Goal: Transaction & Acquisition: Download file/media

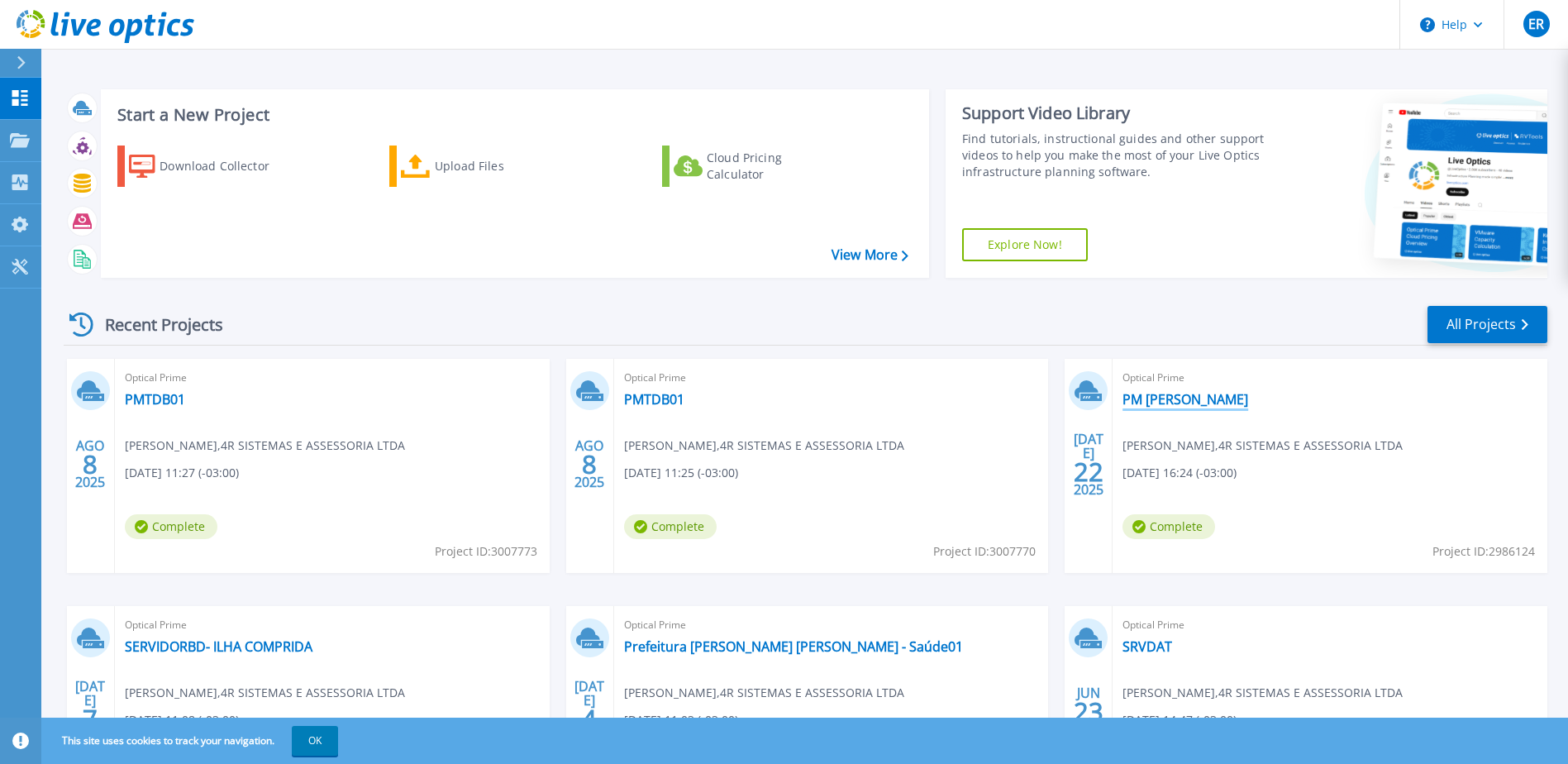
click at [1185, 397] on link "PM [PERSON_NAME]" at bounding box center [1186, 399] width 126 height 16
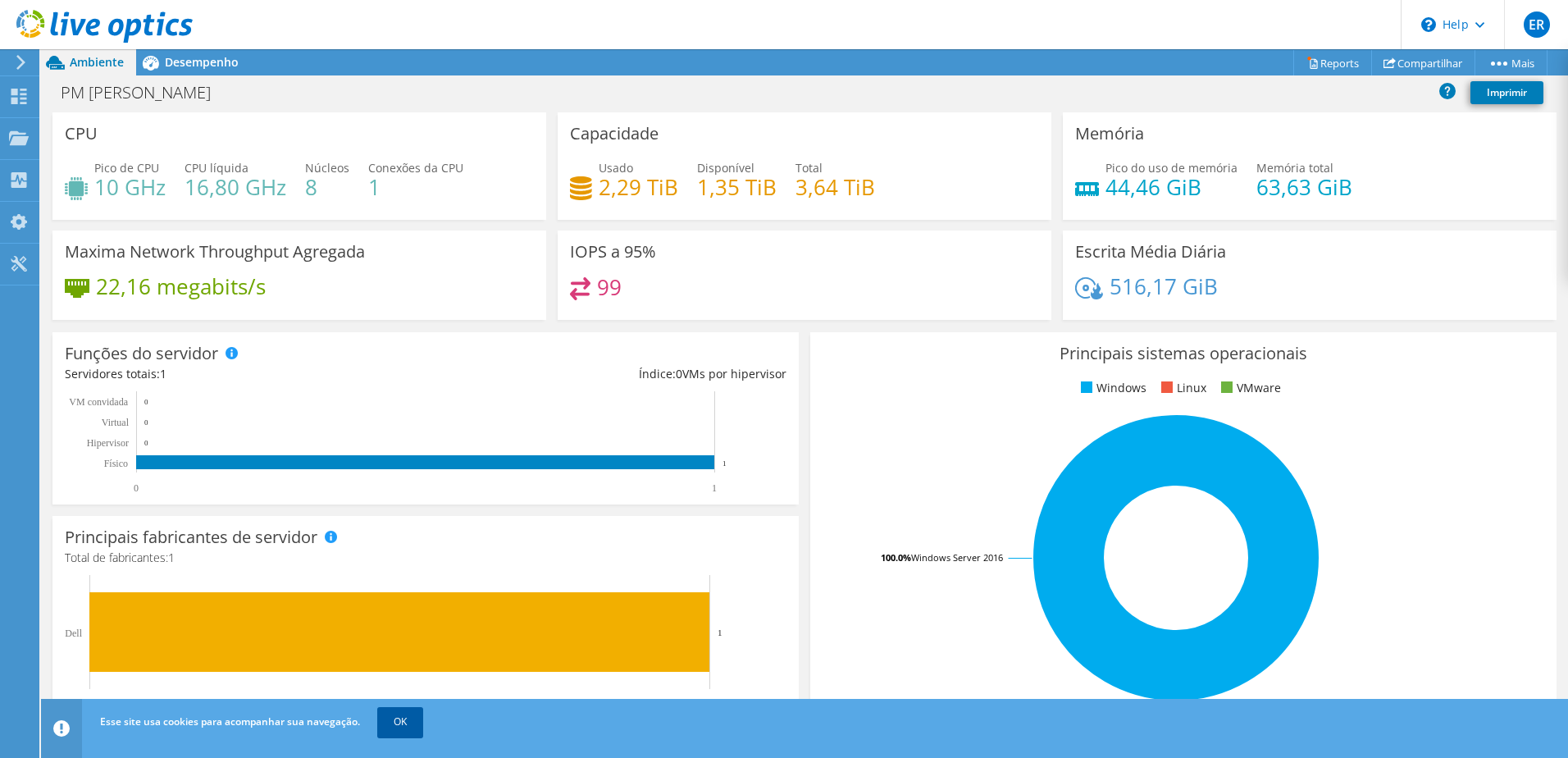
click at [403, 717] on link "OK" at bounding box center [400, 721] width 46 height 29
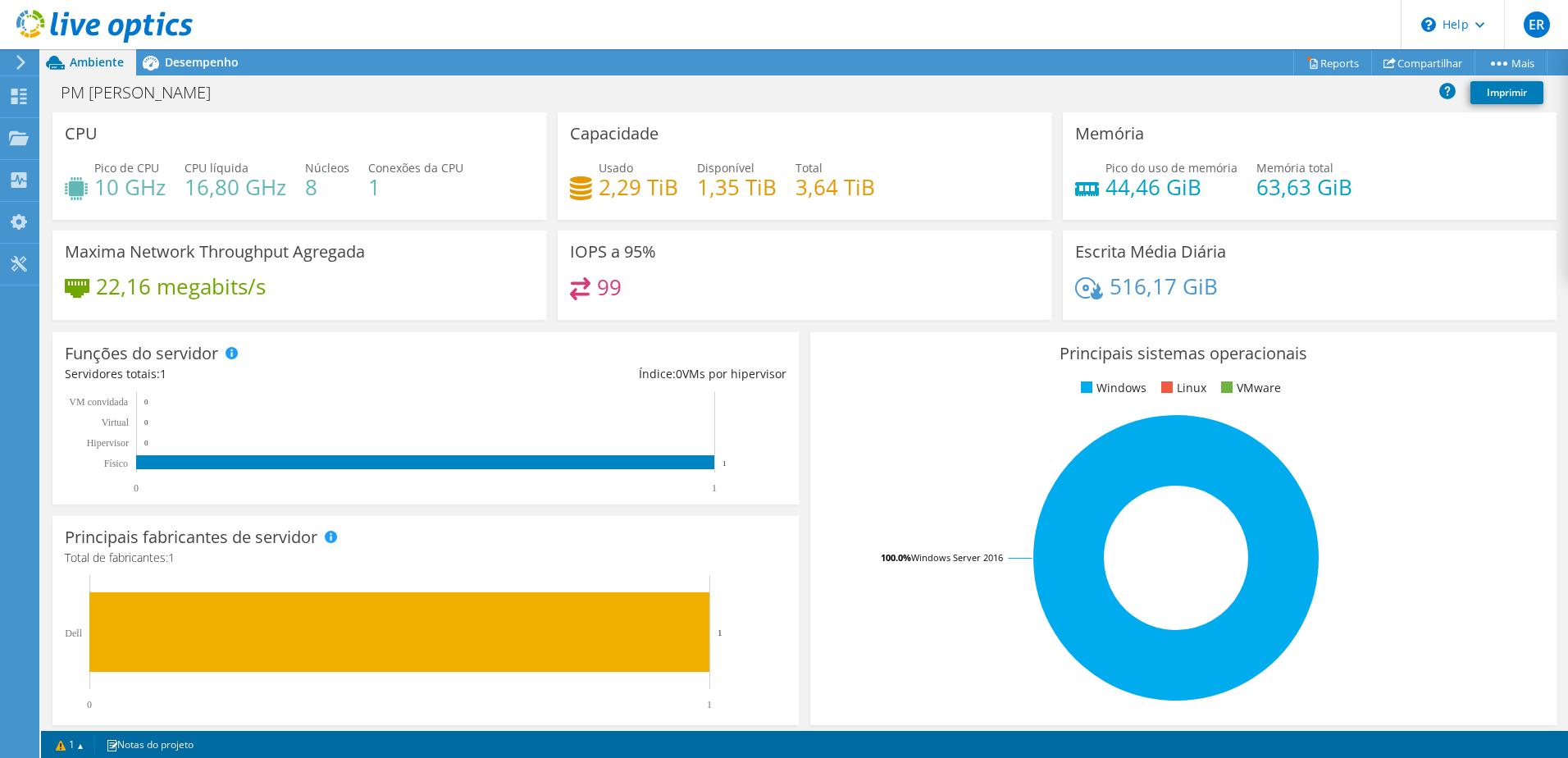
scroll to position [337, 0]
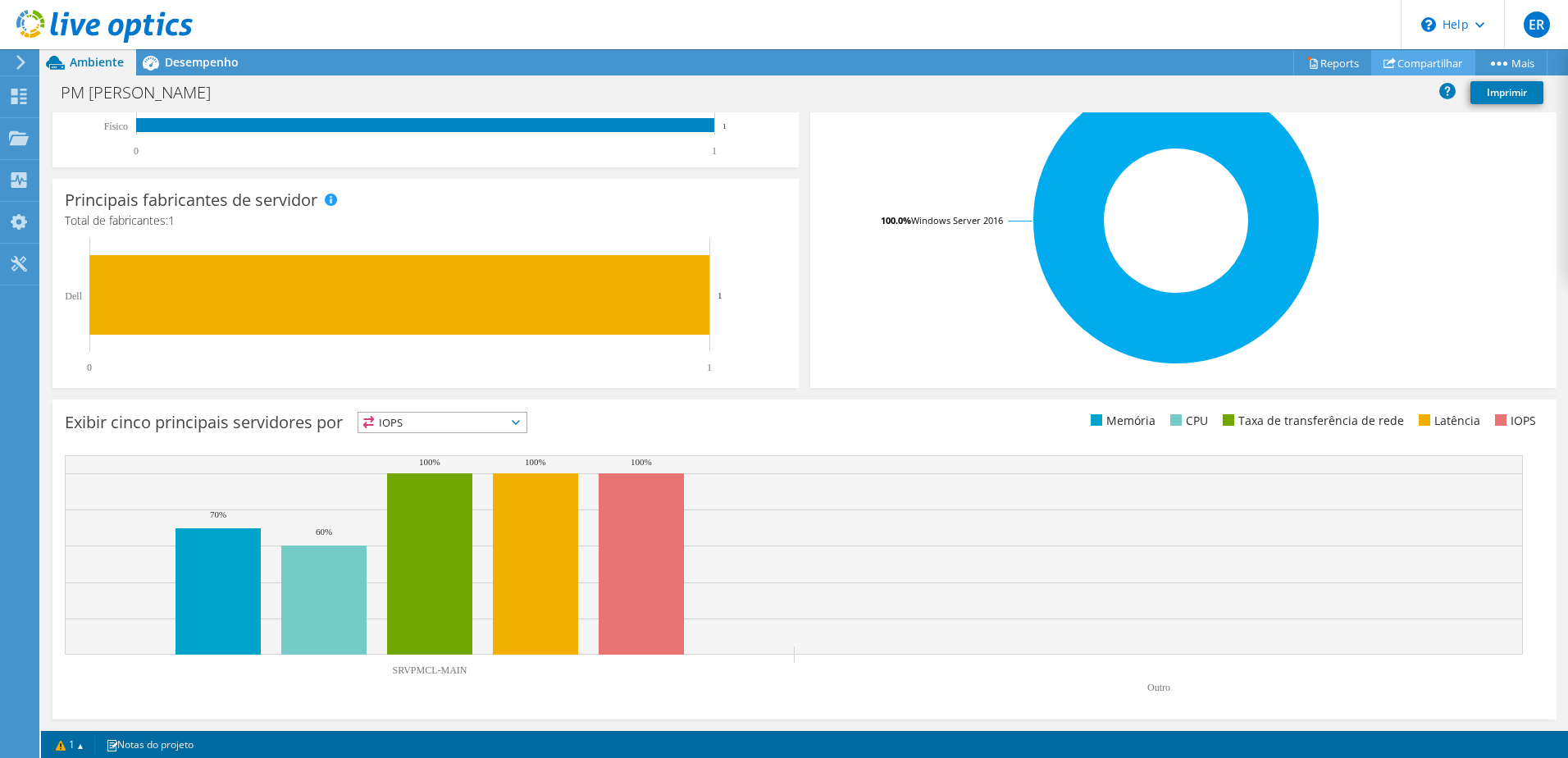
click at [1408, 63] on link "Compartilhar" at bounding box center [1423, 62] width 104 height 26
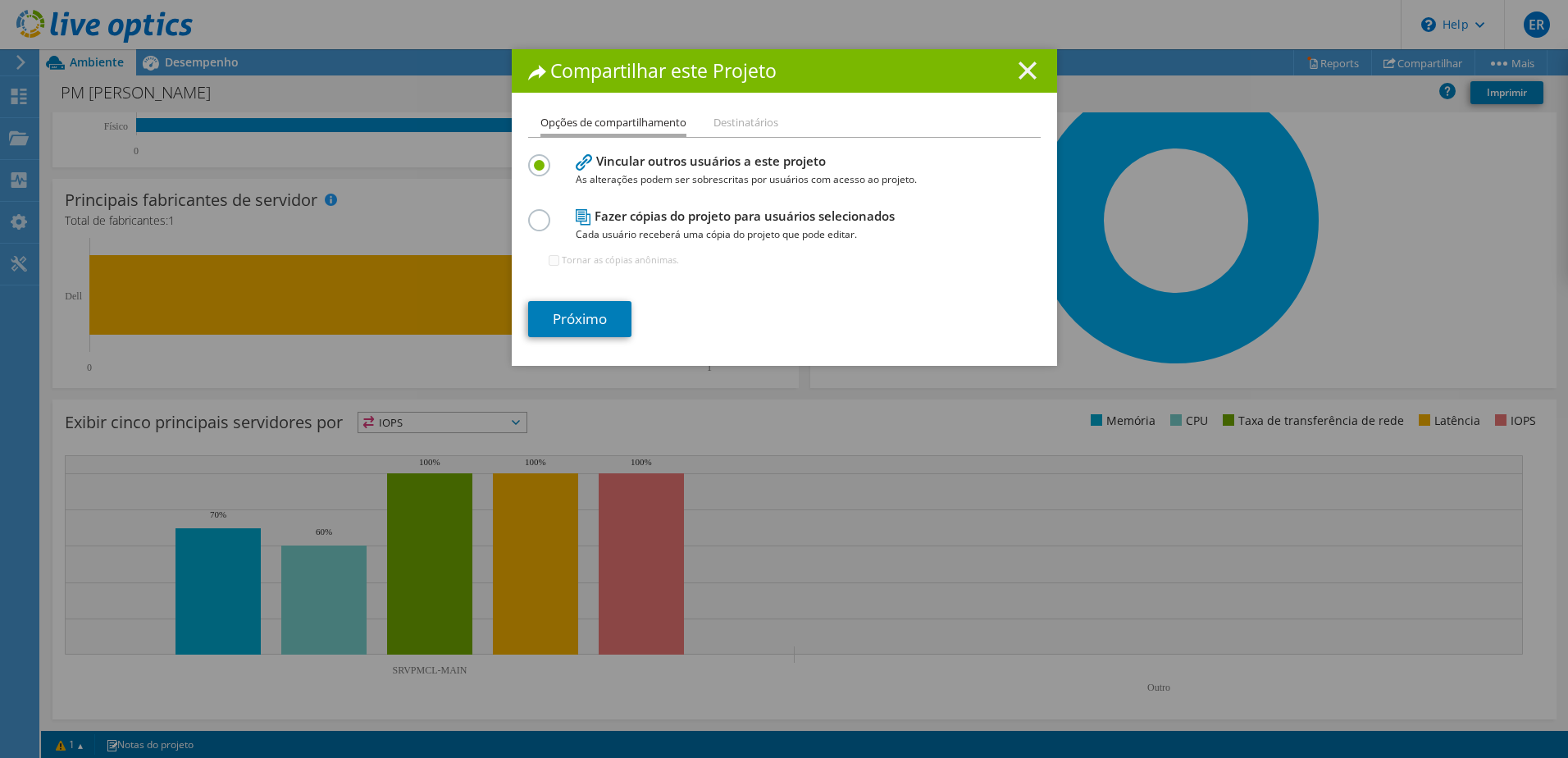
click at [1019, 68] on icon at bounding box center [1028, 70] width 18 height 18
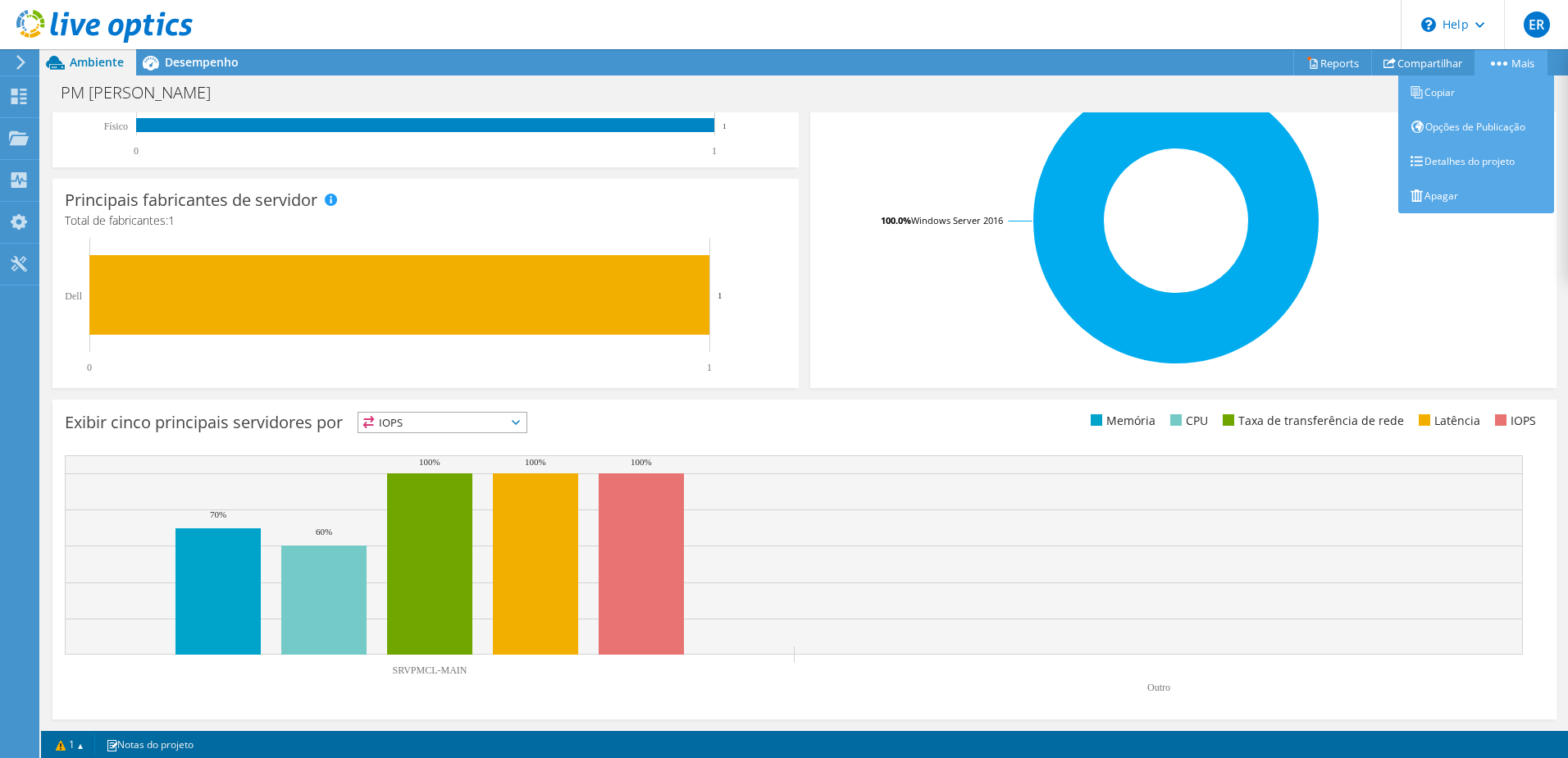
click at [1498, 60] on link "Mais" at bounding box center [1510, 62] width 73 height 26
click at [1436, 160] on link "Detalhes do projeto" at bounding box center [1476, 162] width 156 height 34
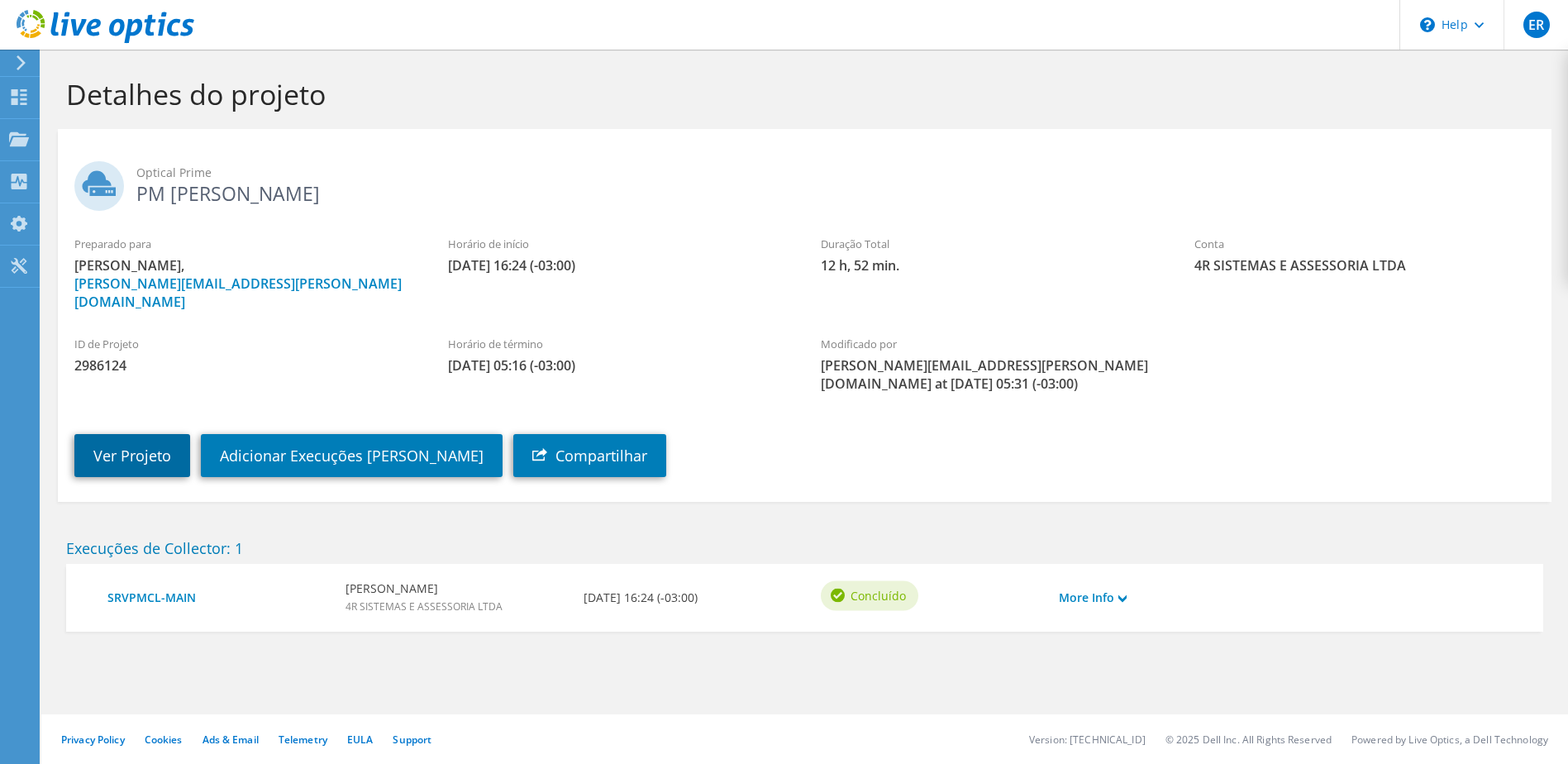
click at [138, 434] on link "Ver Projeto" at bounding box center [132, 455] width 115 height 43
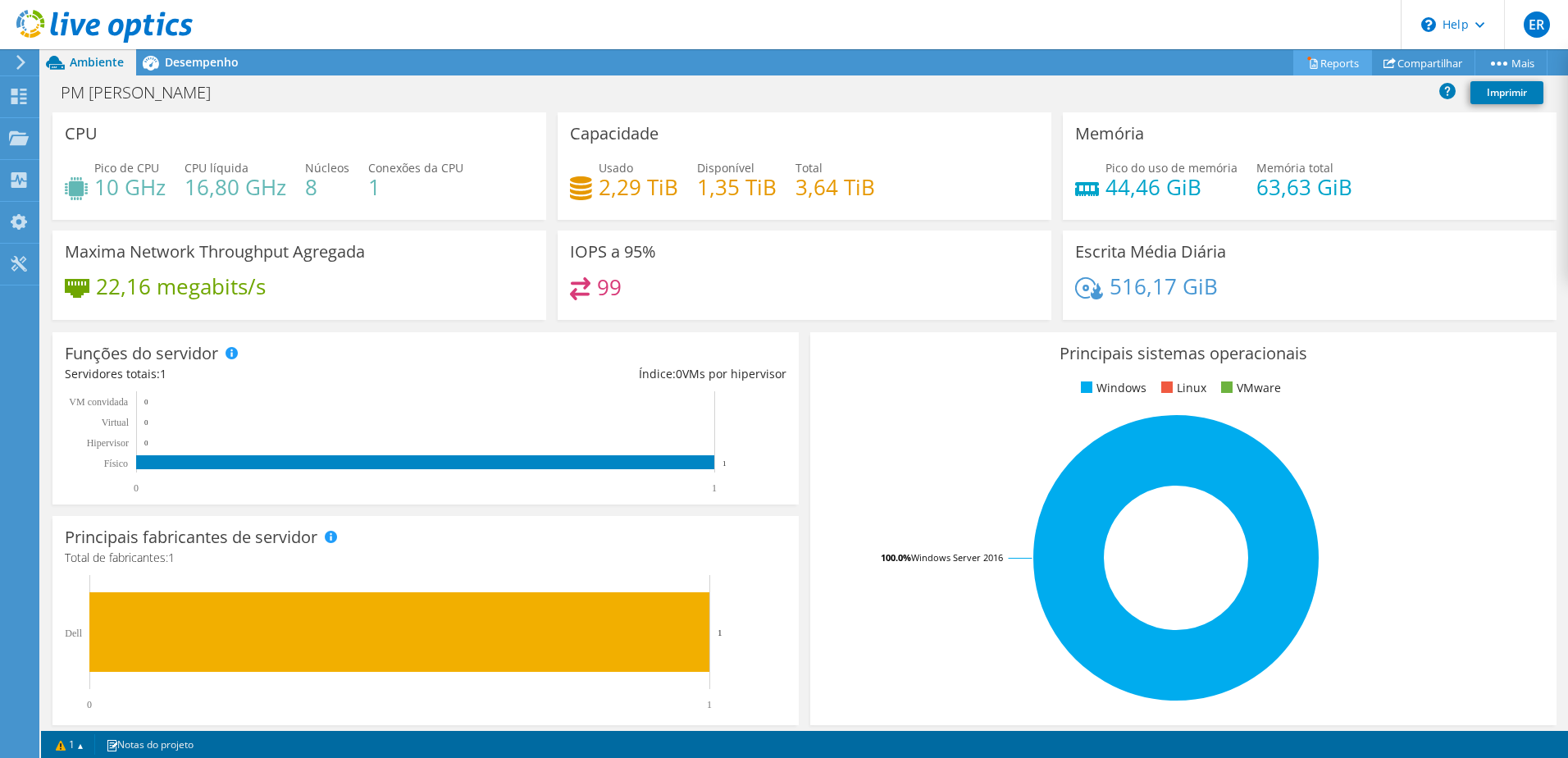
click at [1310, 68] on icon at bounding box center [1313, 63] width 8 height 9
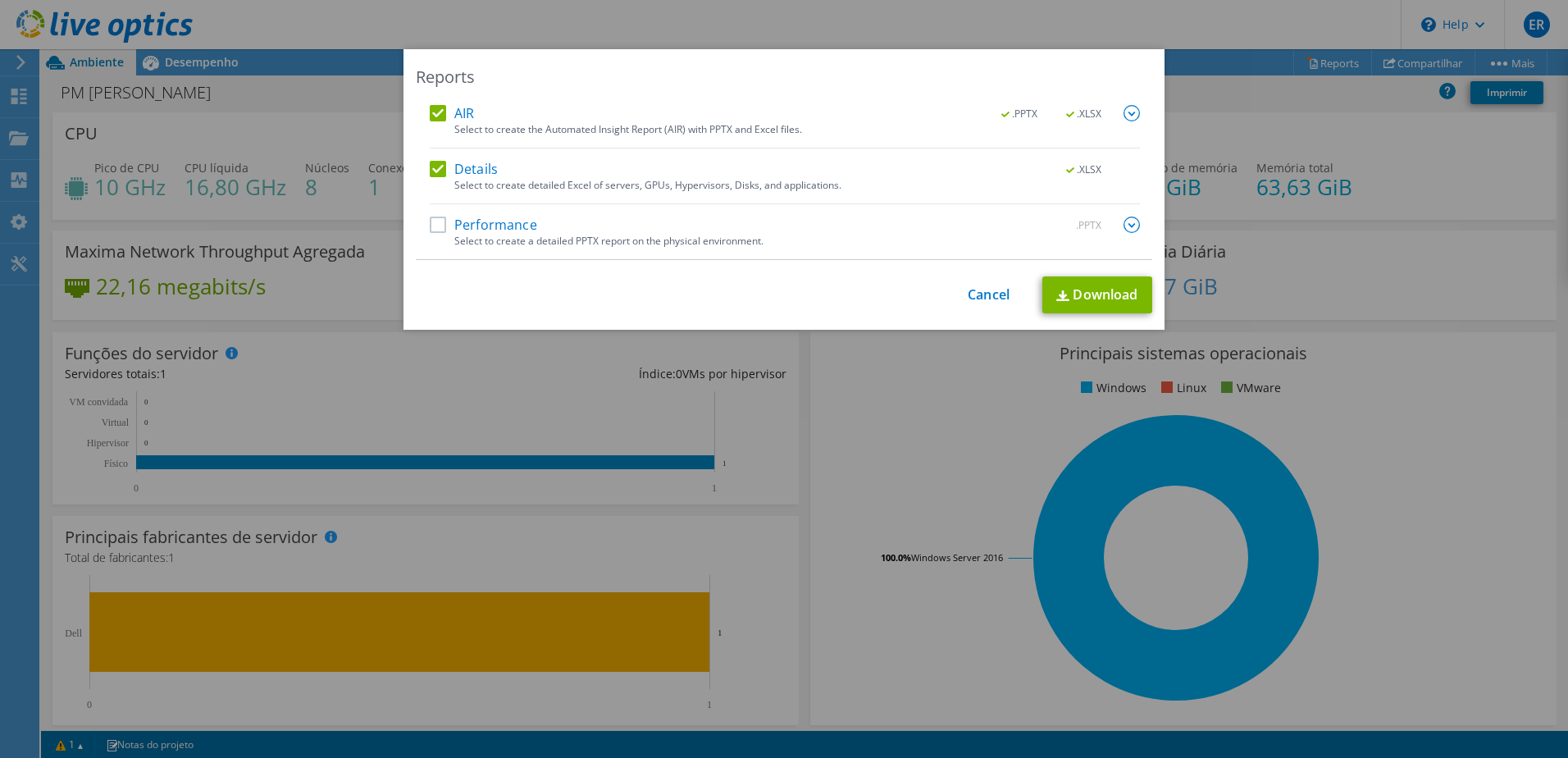
click at [430, 220] on label "Performance" at bounding box center [484, 224] width 108 height 16
click at [0, 0] on input "Performance" at bounding box center [0, 0] width 0 height 0
click at [1135, 221] on div "AIR .PPTX .XLSX Select to create the Automated Insight Report (AIR) with PPTX a…" at bounding box center [784, 183] width 736 height 155
click at [1126, 224] on img at bounding box center [1131, 224] width 16 height 16
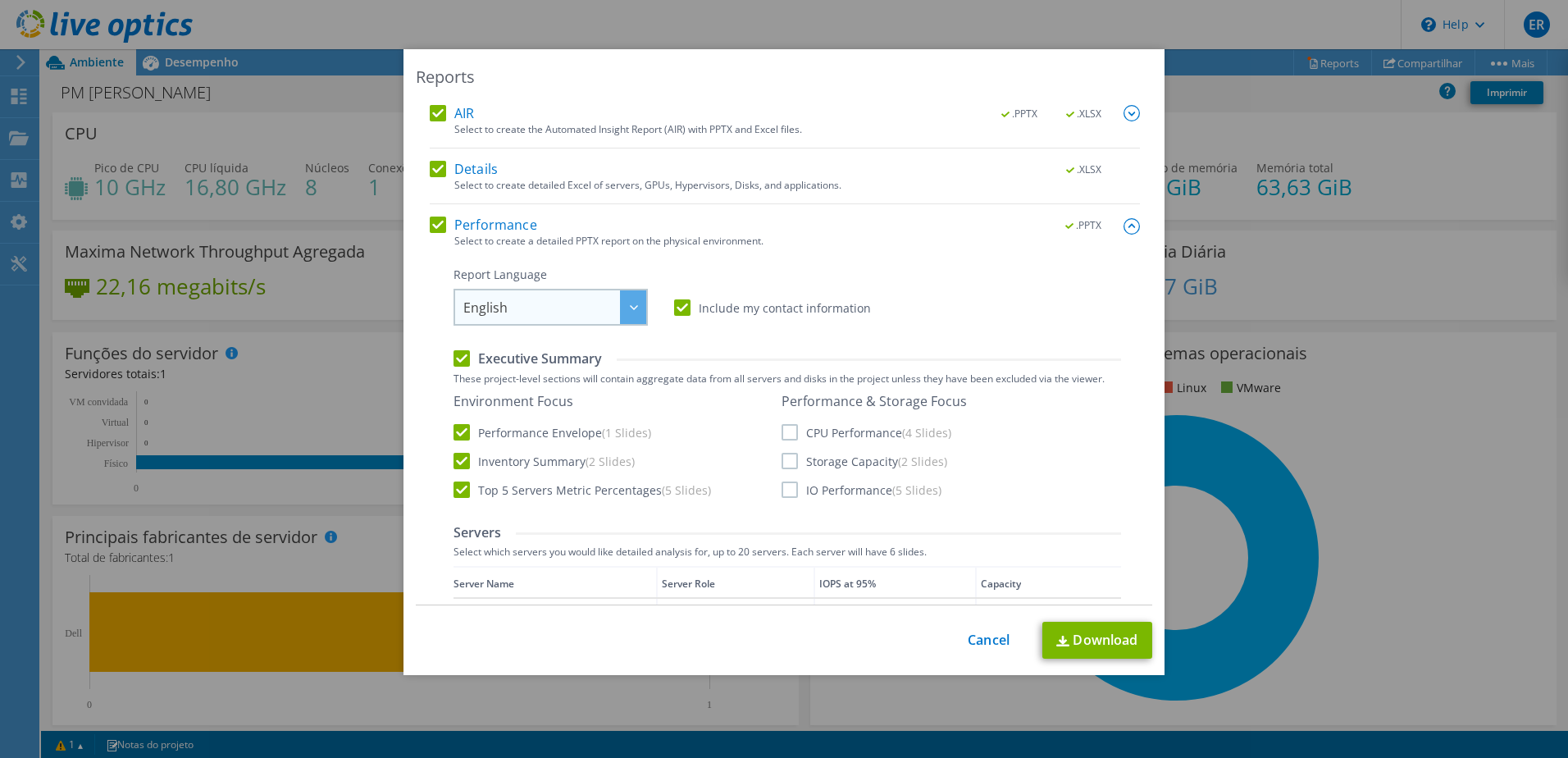
click at [631, 305] on div at bounding box center [633, 308] width 26 height 34
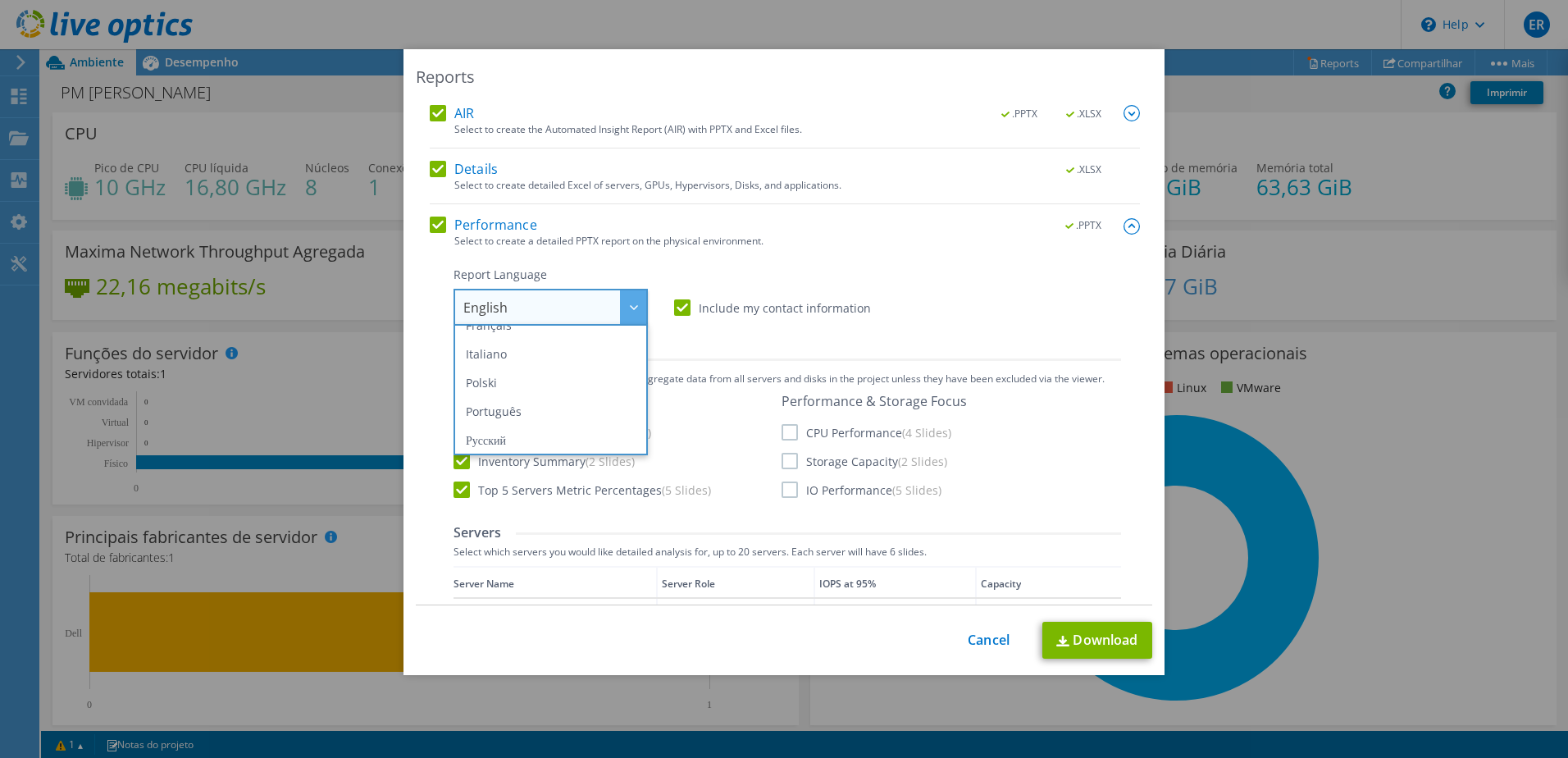
scroll to position [137, 0]
click at [503, 373] on li "Português" at bounding box center [551, 378] width 186 height 28
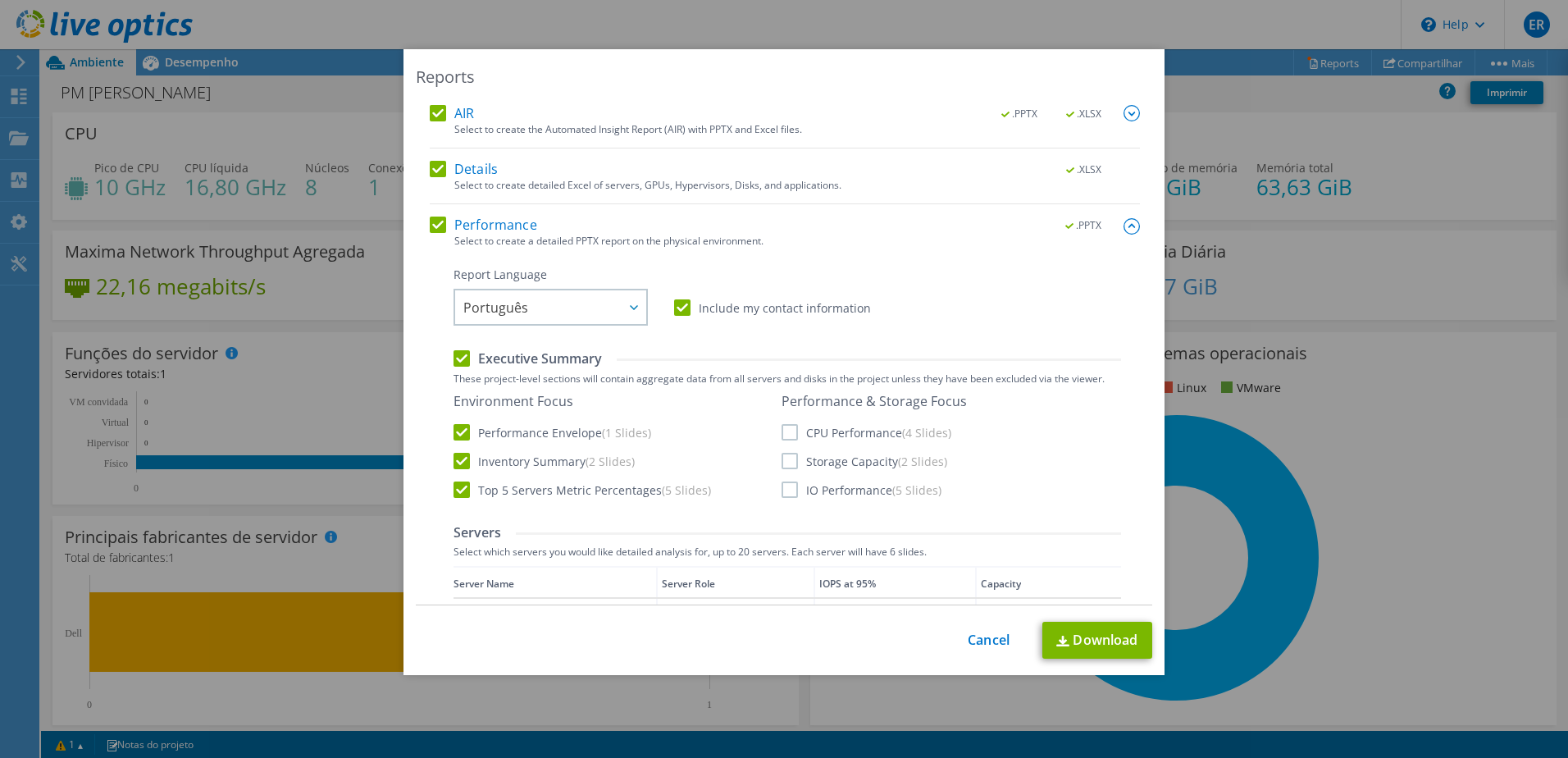
click at [782, 431] on label "CPU Performance (4 Slides)" at bounding box center [866, 432] width 169 height 16
click at [0, 0] on input "CPU Performance (4 Slides)" at bounding box center [0, 0] width 0 height 0
click at [784, 467] on label "Storage Capacity (2 Slides)" at bounding box center [864, 460] width 166 height 16
click at [0, 0] on input "Storage Capacity (2 Slides)" at bounding box center [0, 0] width 0 height 0
click at [785, 491] on label "IO Performance (5 Slides)" at bounding box center [861, 489] width 160 height 16
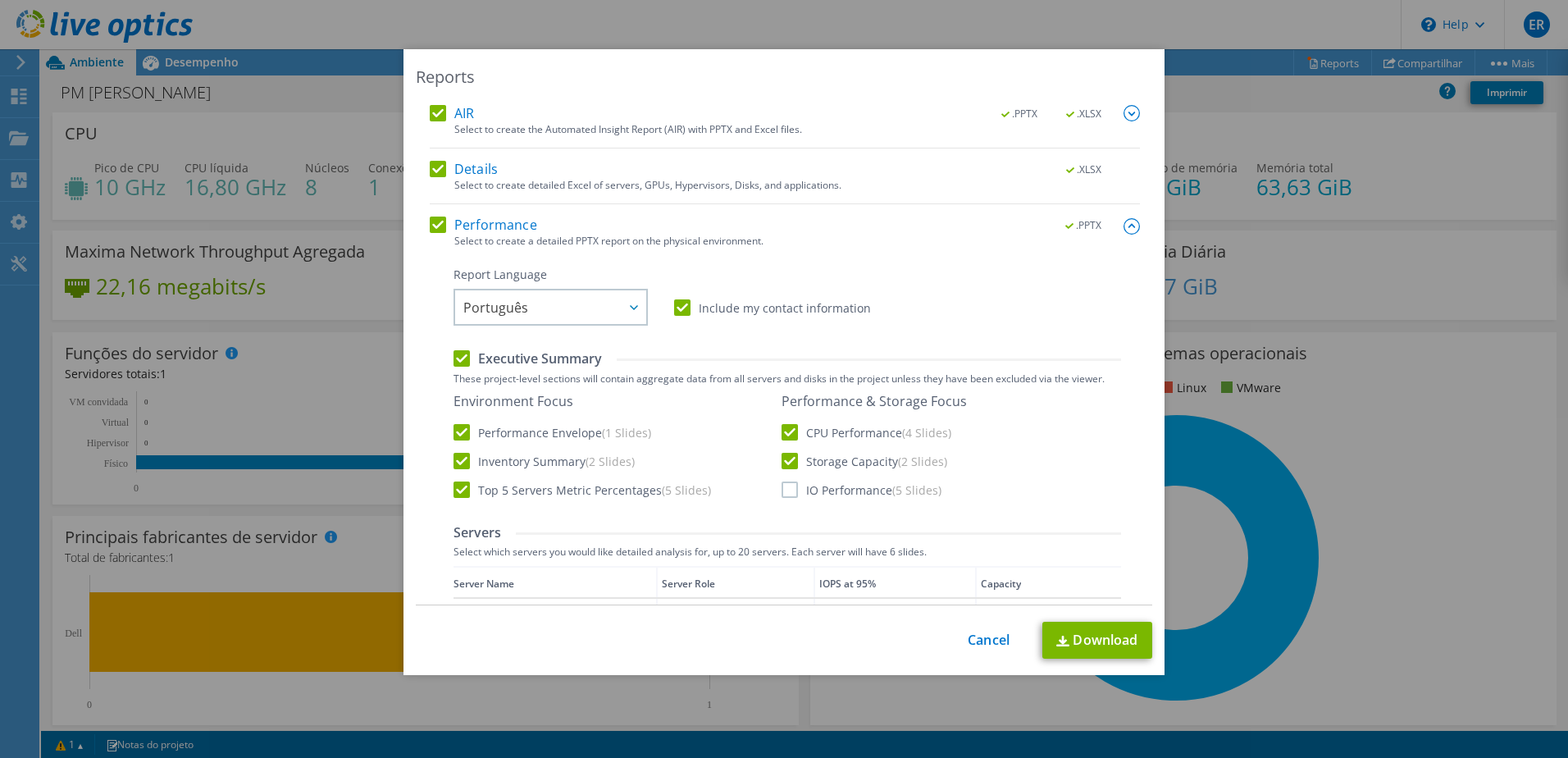
click at [0, 0] on input "IO Performance (5 Slides)" at bounding box center [0, 0] width 0 height 0
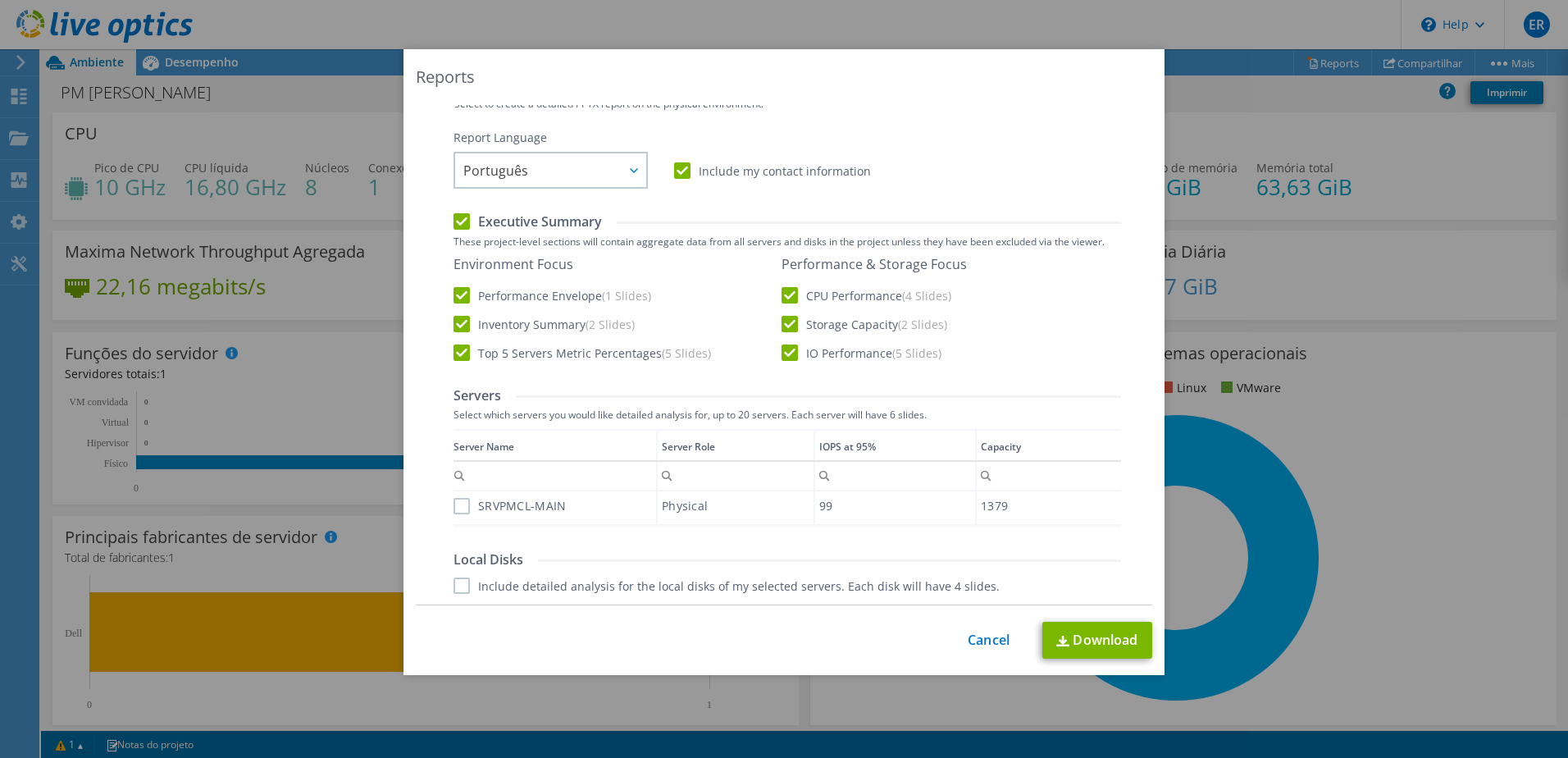
scroll to position [273, 0]
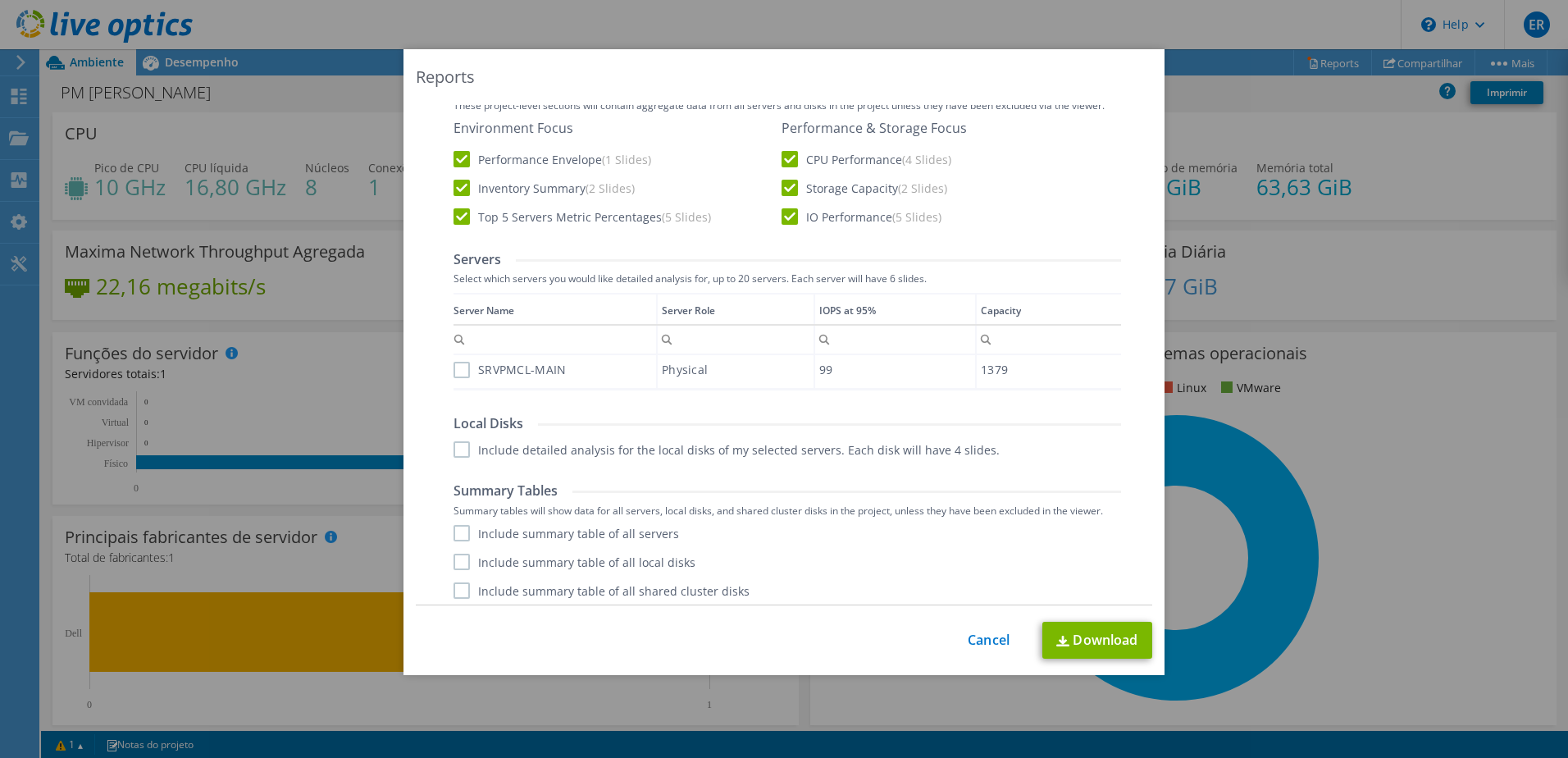
click at [454, 366] on label "SRVPMCL-MAIN" at bounding box center [509, 369] width 113 height 16
click at [0, 0] on input "SRVPMCL-MAIN" at bounding box center [0, 0] width 0 height 0
click at [459, 443] on label "Include detailed analysis for the local disks of my selected servers. Each disk…" at bounding box center [726, 449] width 546 height 16
click at [0, 0] on input "Include detailed analysis for the local disks of my selected servers. Each disk…" at bounding box center [0, 0] width 0 height 0
click at [459, 535] on label "Include summary table of all servers" at bounding box center [566, 533] width 225 height 16
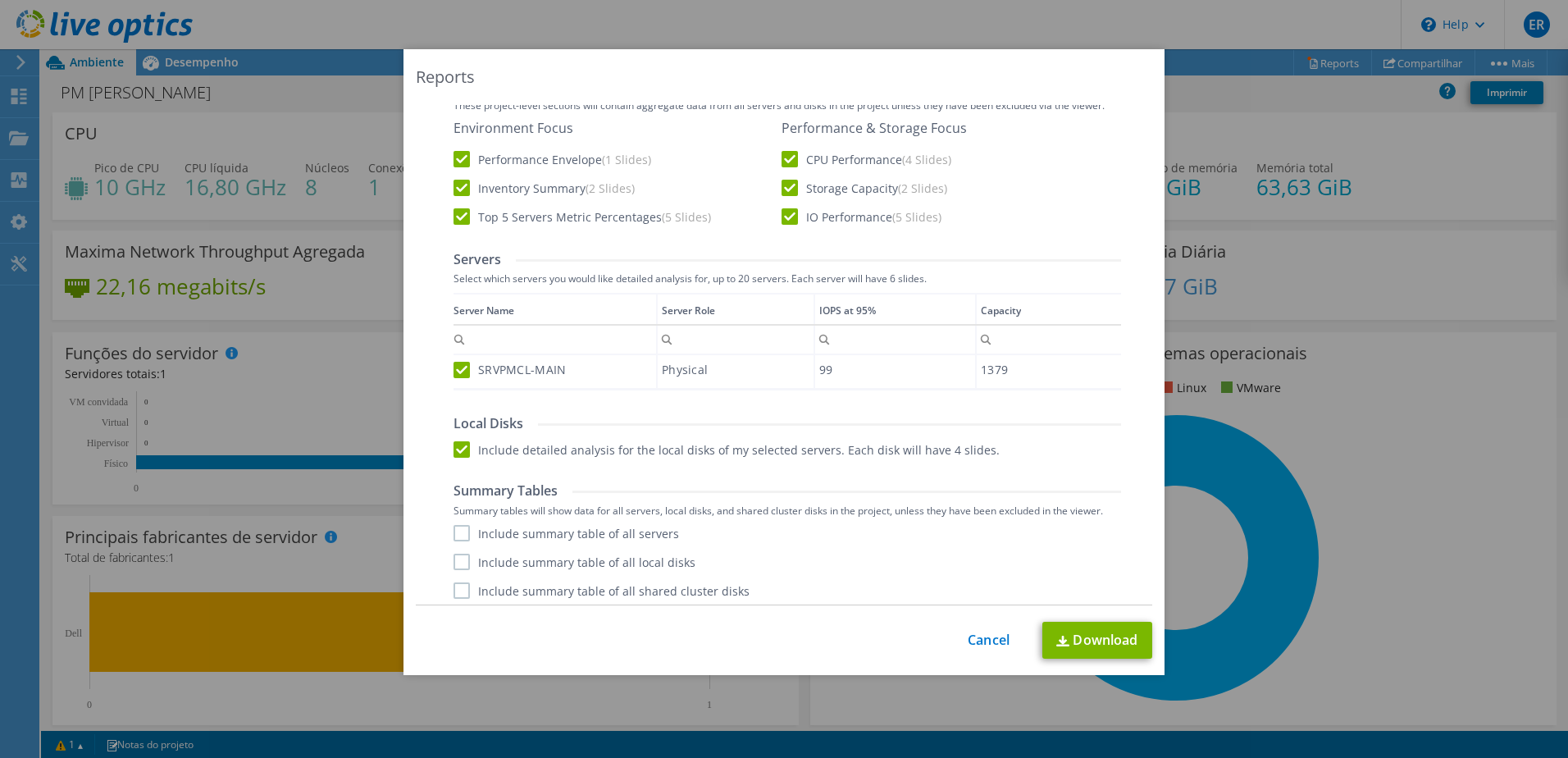
click at [0, 0] on input "Include summary table of all servers" at bounding box center [0, 0] width 0 height 0
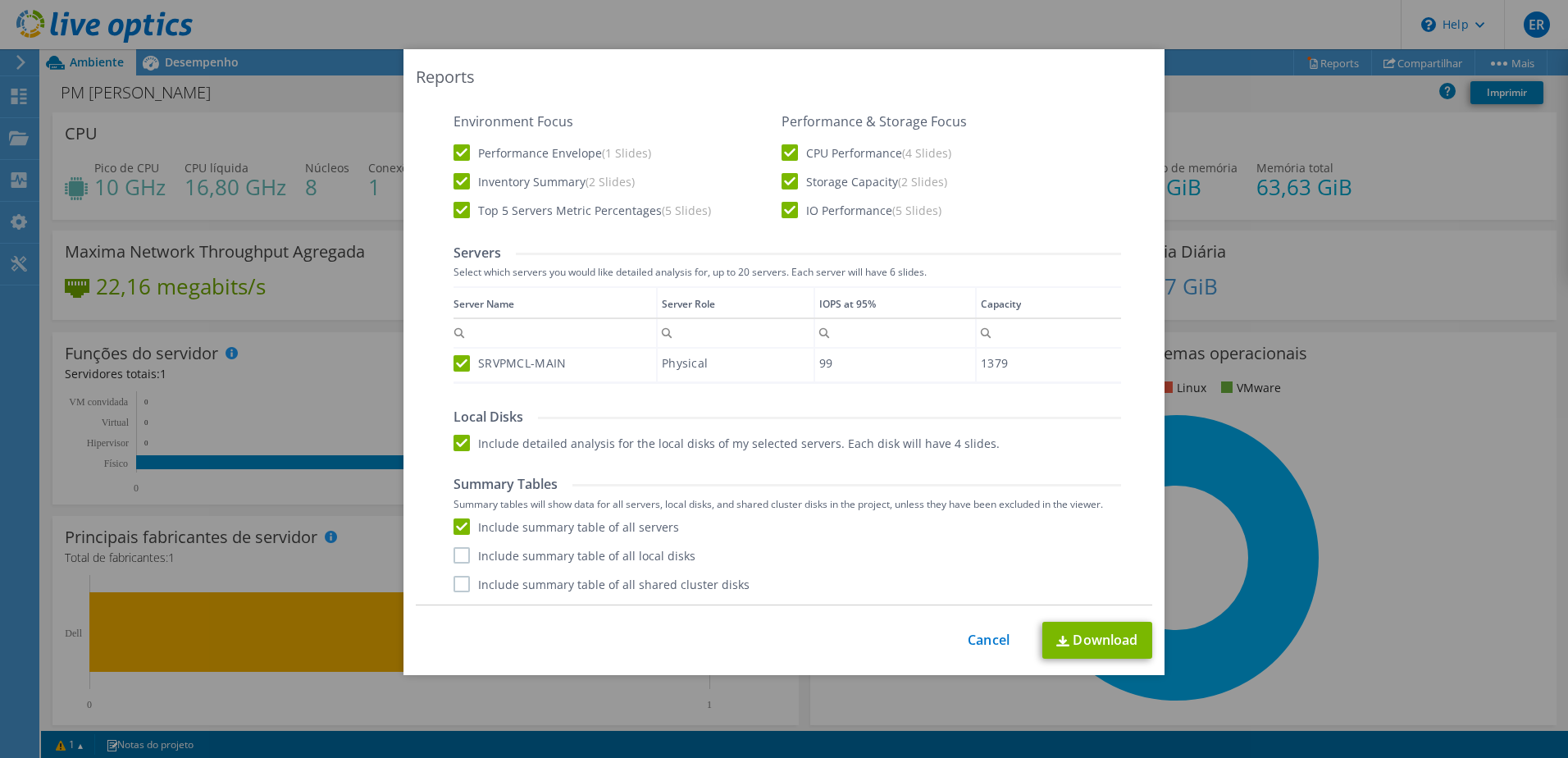
click at [465, 557] on label "Include summary table of all local disks" at bounding box center [574, 555] width 242 height 16
click at [0, 0] on input "Include summary table of all local disks" at bounding box center [0, 0] width 0 height 0
click at [1072, 643] on link "Download" at bounding box center [1098, 640] width 110 height 37
click at [981, 644] on link "Cancel" at bounding box center [989, 640] width 42 height 15
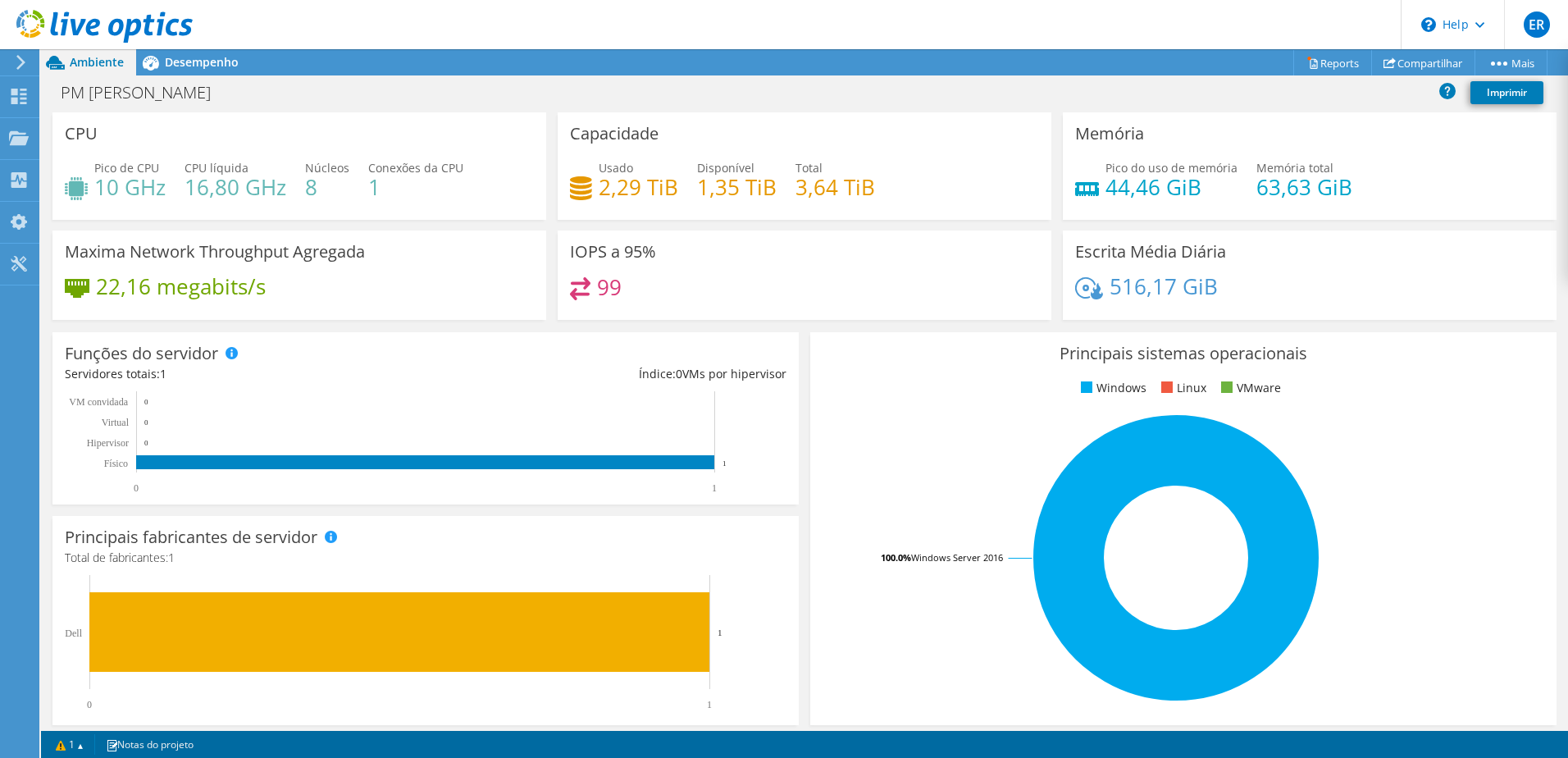
scroll to position [393, 0]
click at [179, 63] on span "Desempenho" at bounding box center [202, 62] width 74 height 15
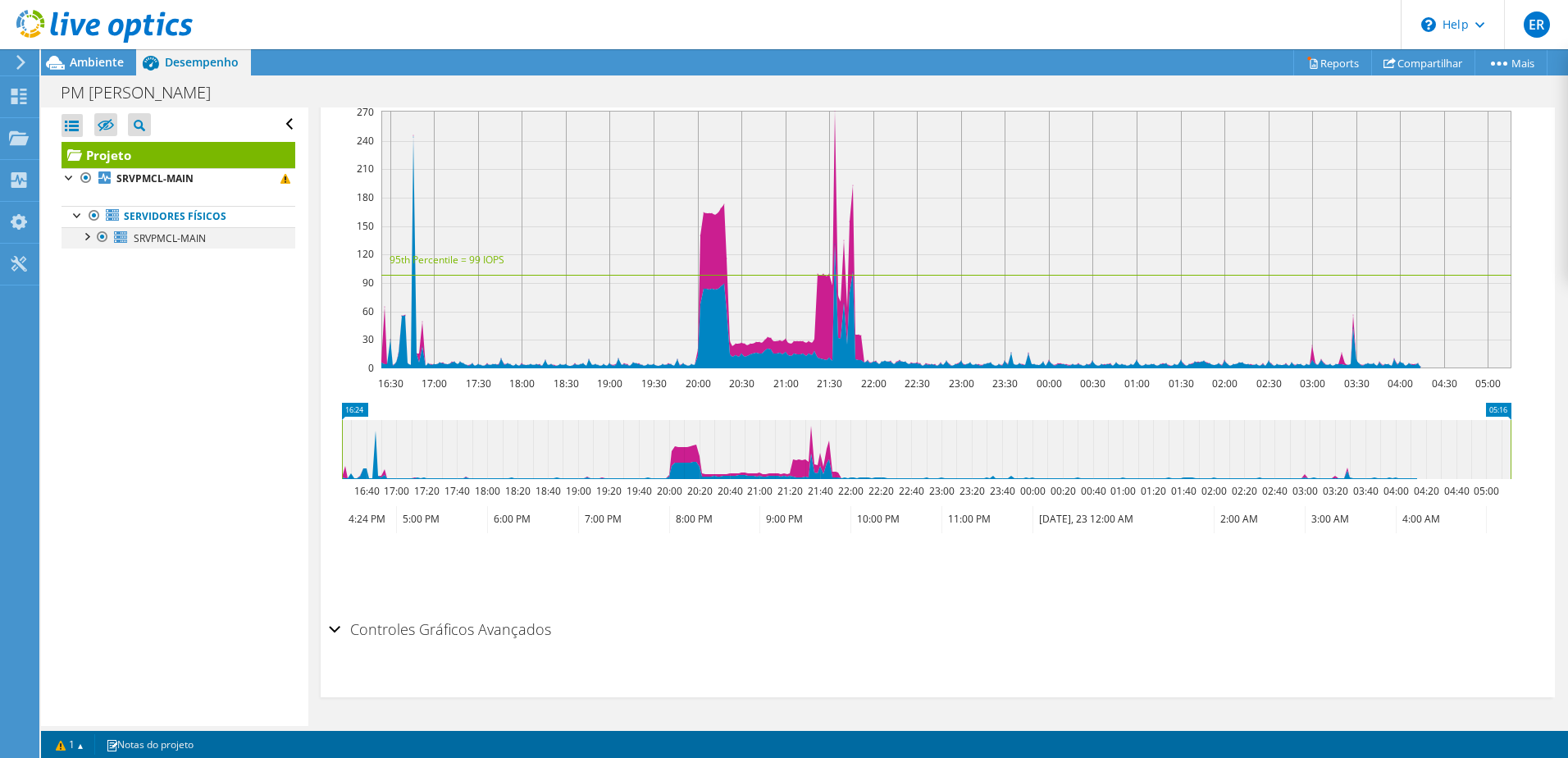
click at [83, 237] on div at bounding box center [85, 235] width 16 height 16
click at [96, 298] on div at bounding box center [94, 300] width 16 height 16
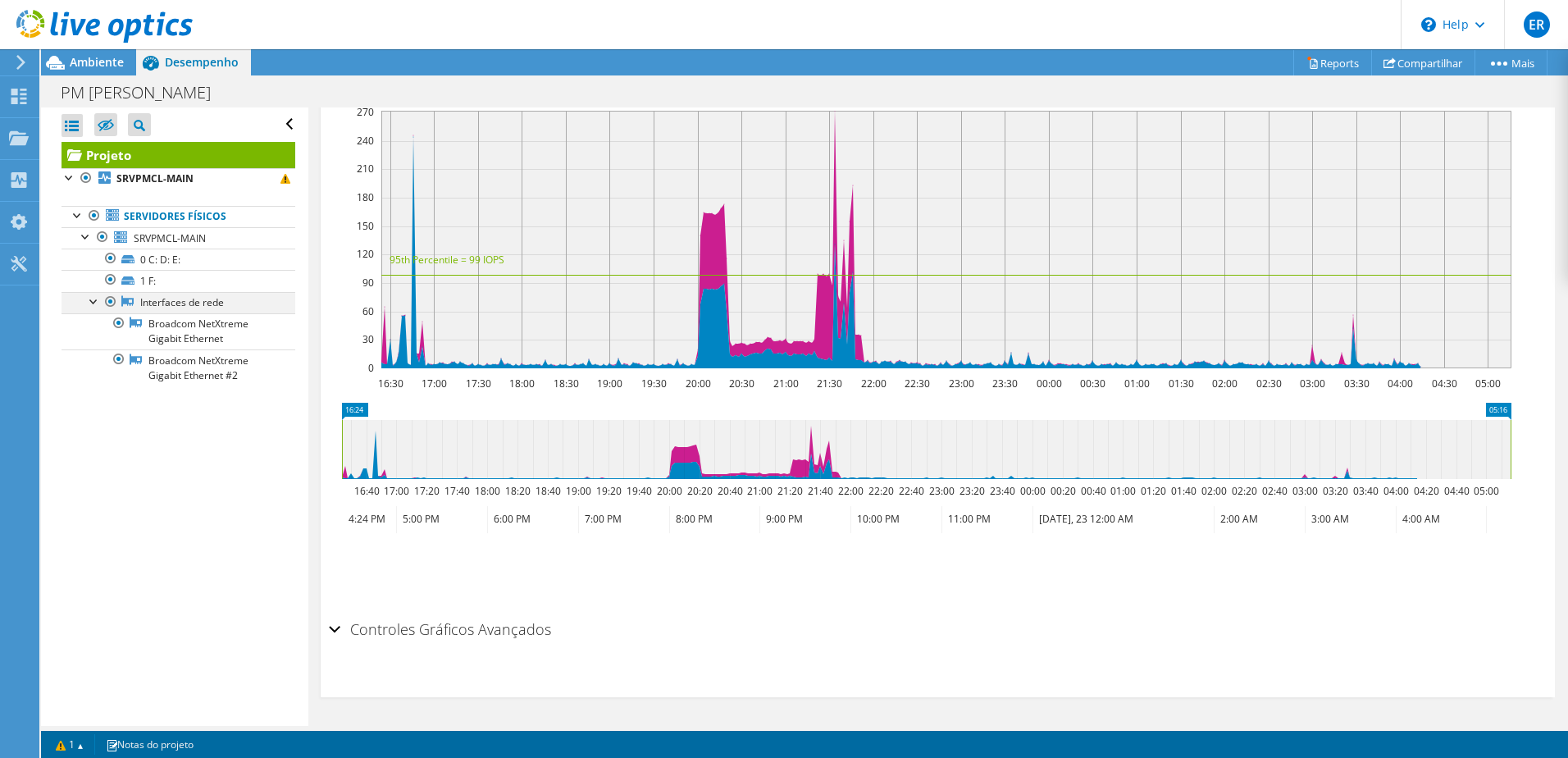
click at [93, 300] on div at bounding box center [94, 300] width 16 height 16
click at [82, 238] on div at bounding box center [85, 235] width 16 height 16
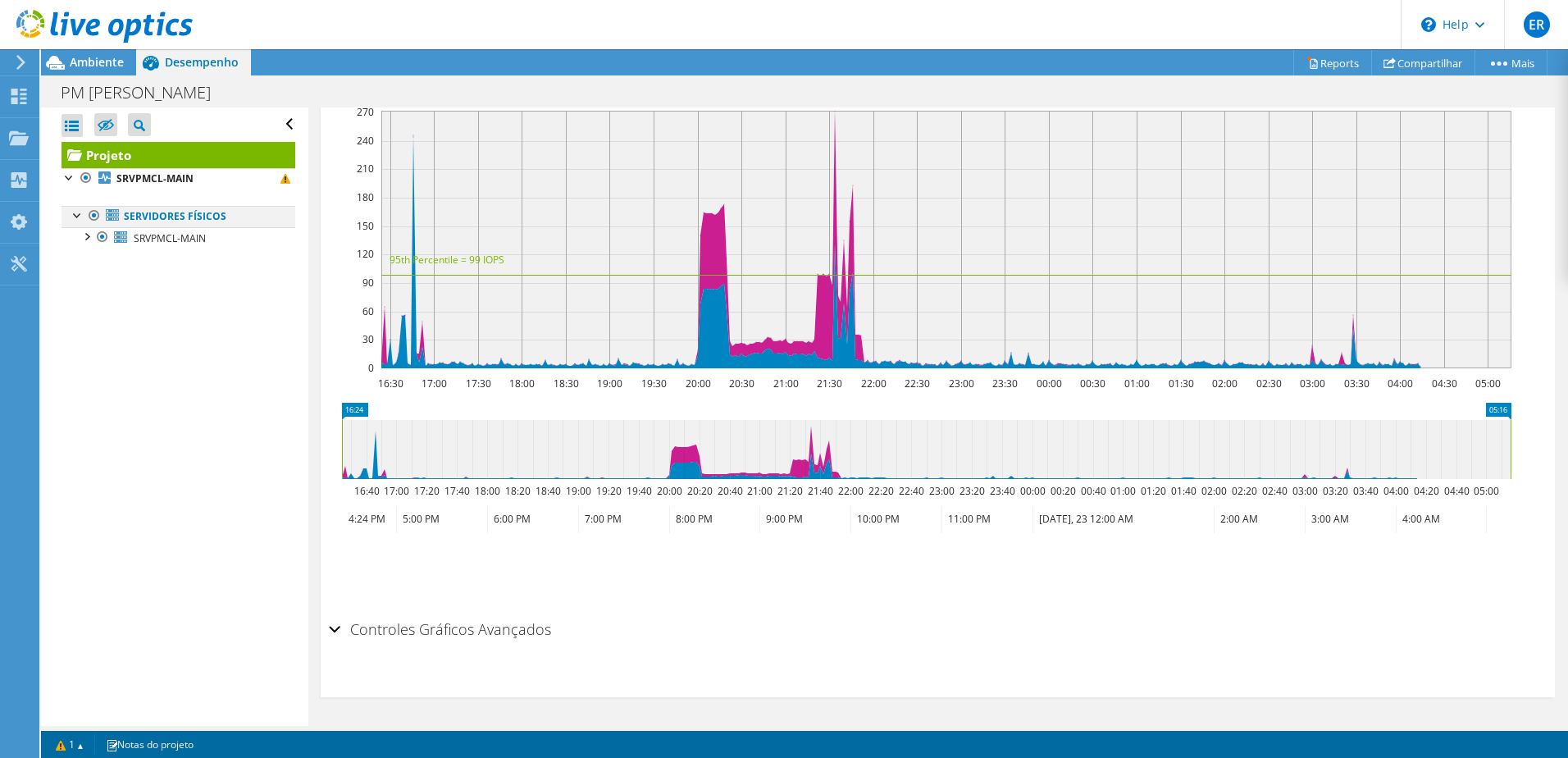
click at [77, 213] on div at bounding box center [78, 214] width 16 height 16
